Goal: Obtain resource: Download file/media

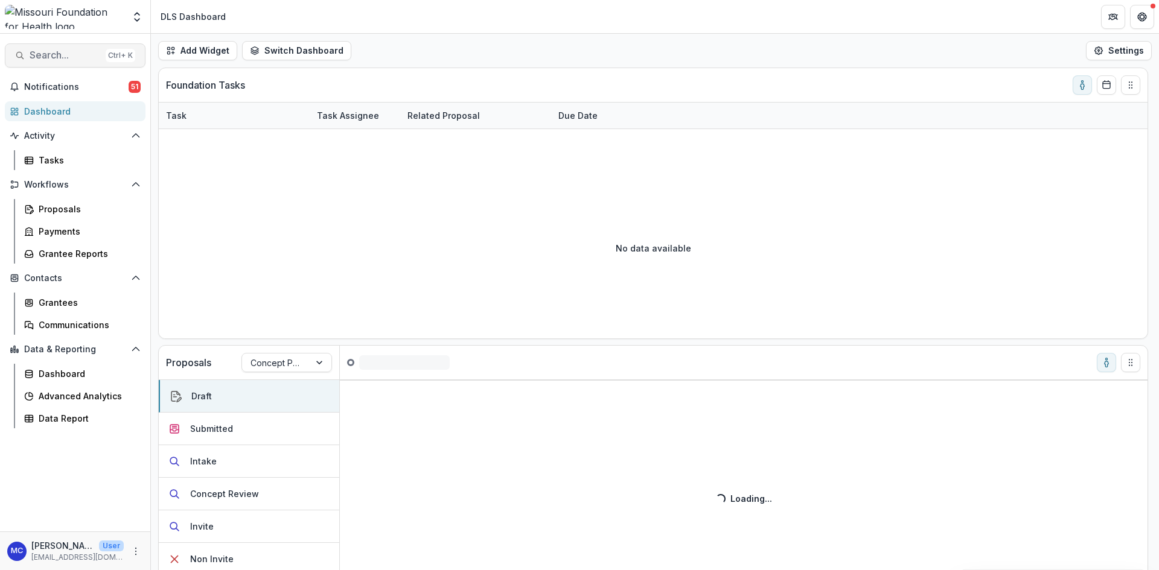
click at [86, 54] on span "Search..." at bounding box center [65, 54] width 71 height 11
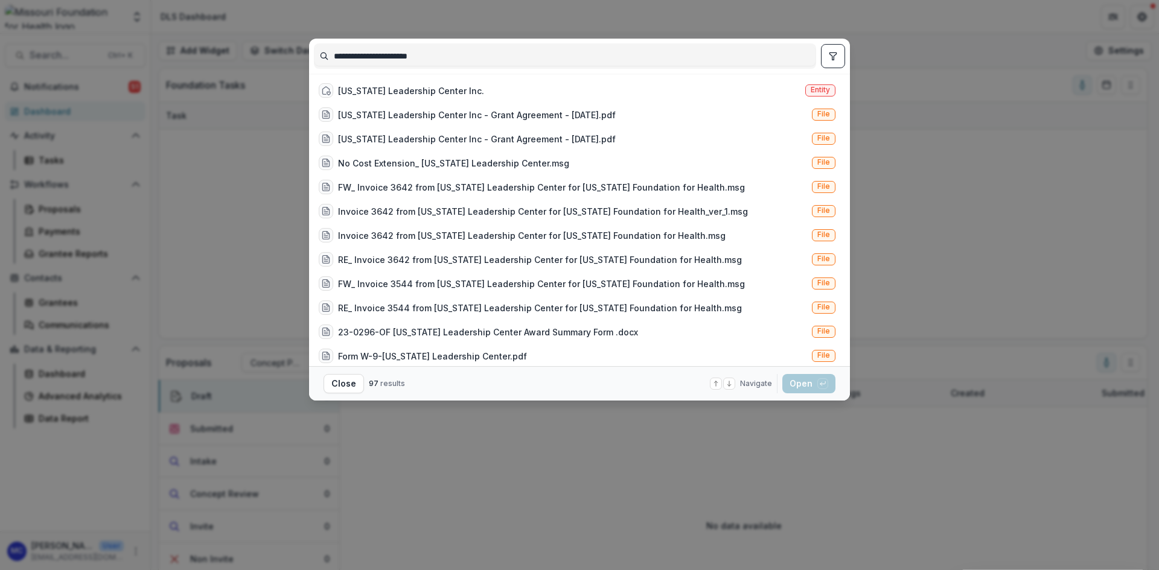
drag, startPoint x: 450, startPoint y: 60, endPoint x: 241, endPoint y: 51, distance: 209.6
click at [241, 51] on div "**********" at bounding box center [579, 285] width 1159 height 570
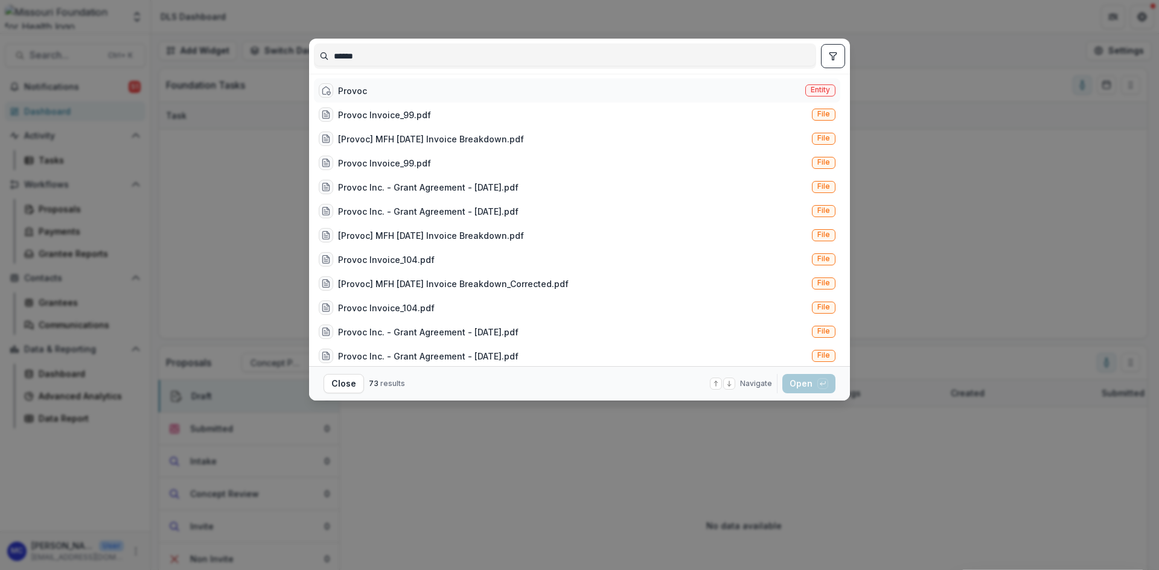
type input "******"
click at [346, 97] on div "Provoc" at bounding box center [343, 90] width 48 height 14
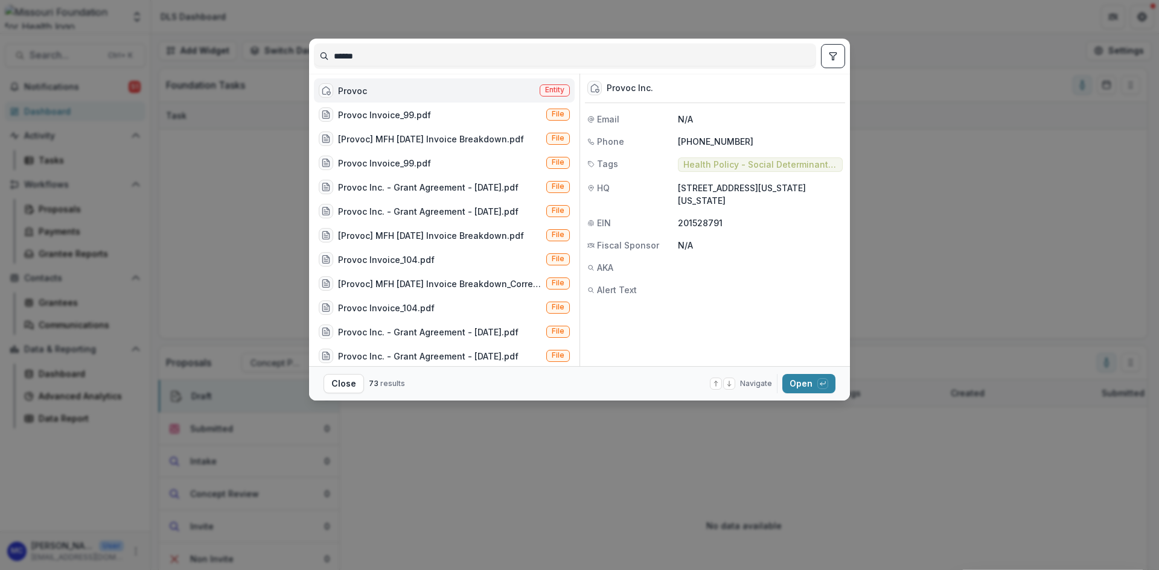
click at [386, 92] on div "Provoc Entity" at bounding box center [444, 90] width 261 height 24
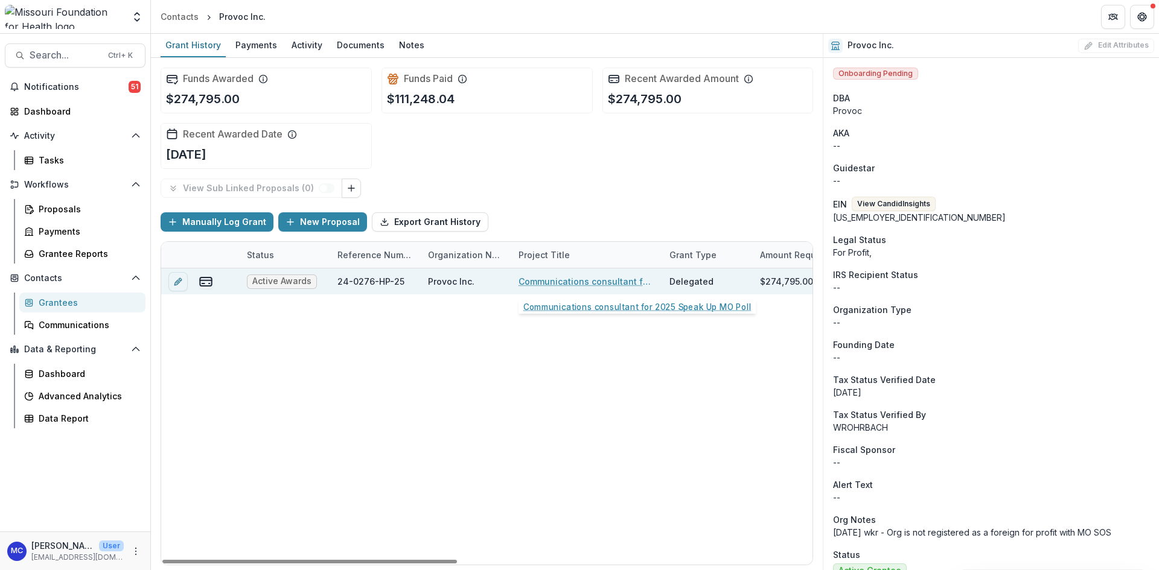
click at [606, 282] on link "Communications consultant for 2025 Speak Up MO Poll" at bounding box center [586, 281] width 136 height 13
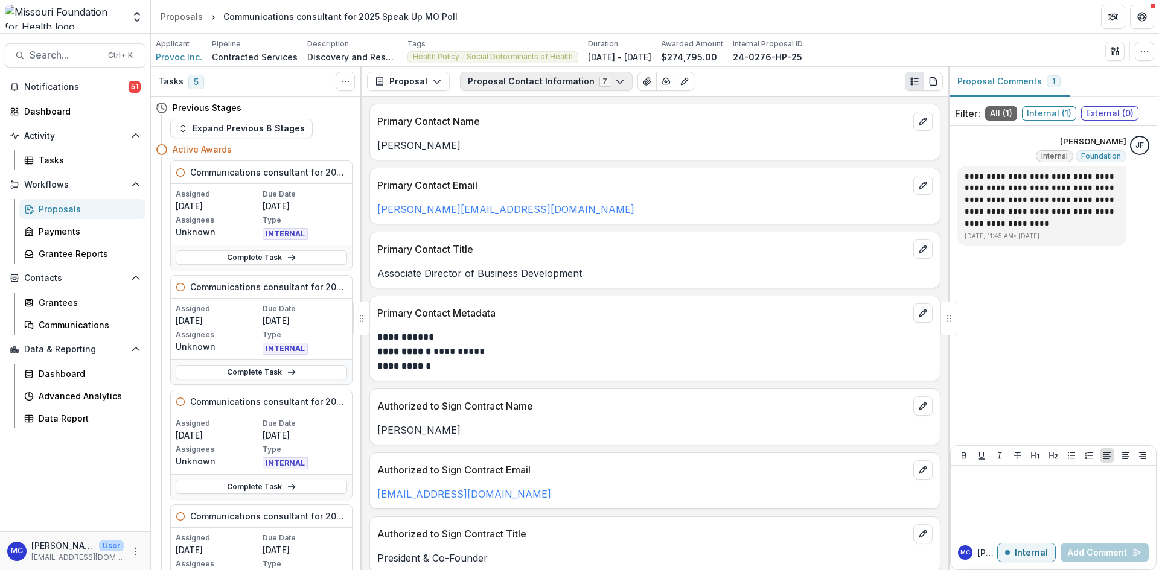
click at [597, 80] on button "Proposal Contact Information 7" at bounding box center [546, 81] width 173 height 19
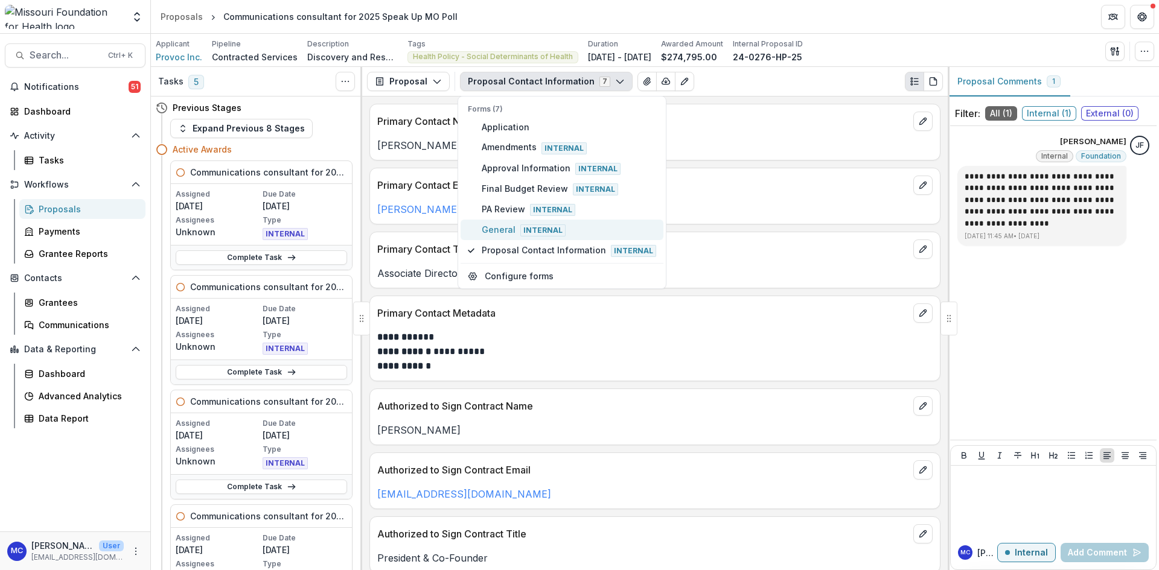
click at [515, 227] on span "General Internal" at bounding box center [569, 229] width 174 height 13
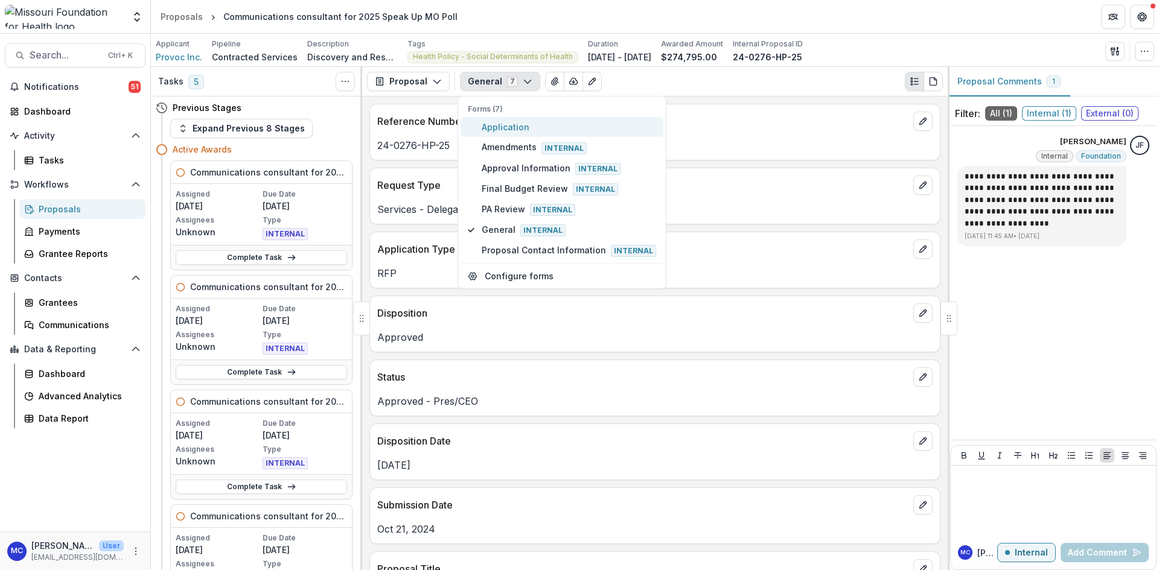
click at [524, 126] on span "Application" at bounding box center [569, 127] width 174 height 13
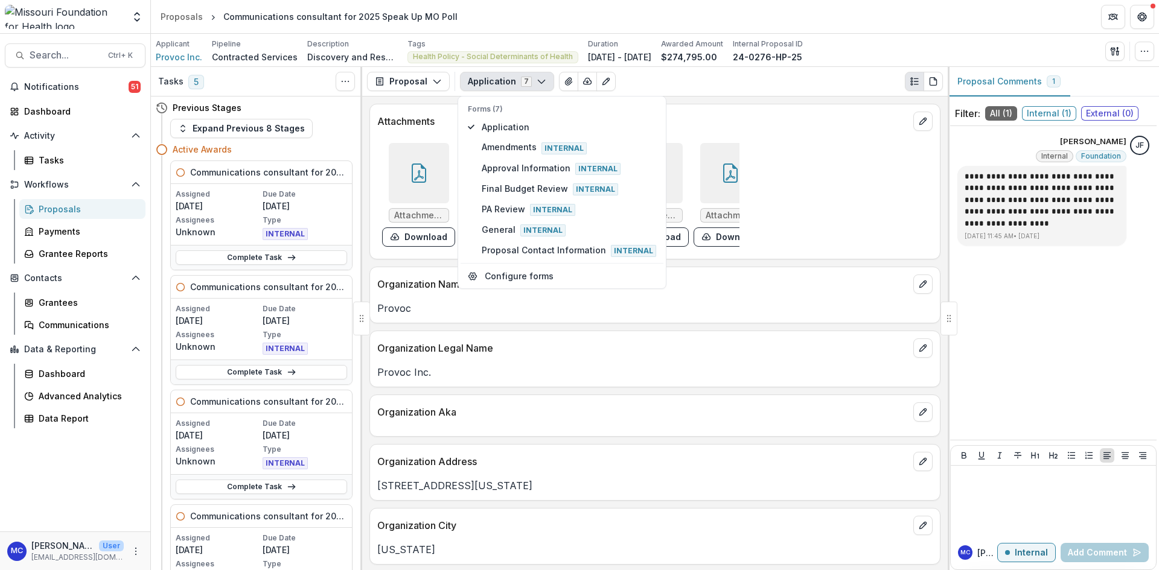
click at [494, 336] on div "Attachments Attachments/6907/[Provoc] REFERENCES MFH Comms Support for Annual P…" at bounding box center [654, 334] width 585 height 474
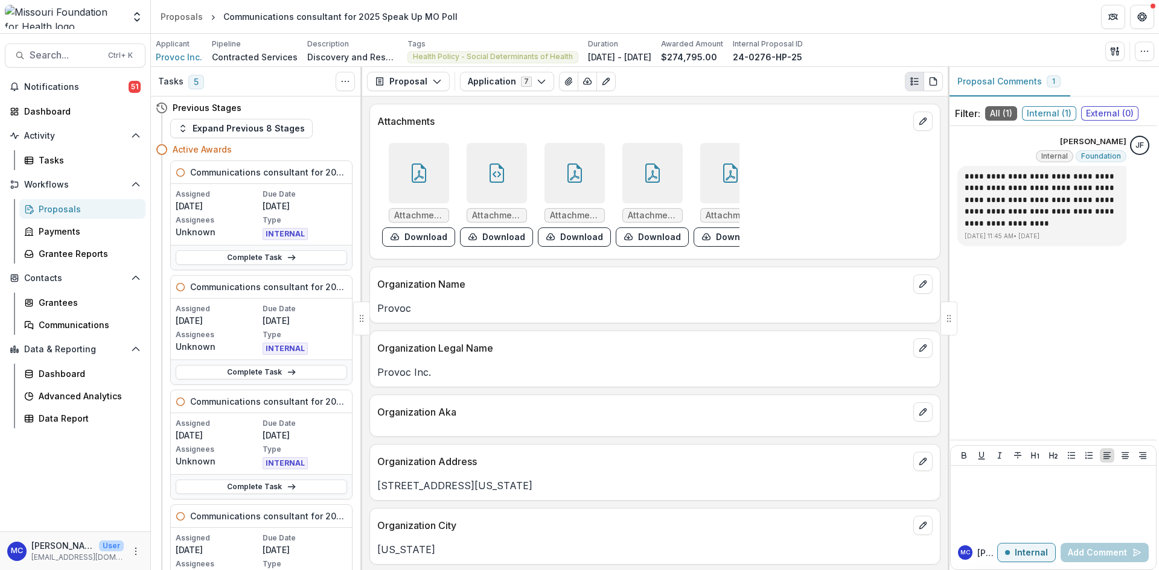
click at [424, 168] on icon at bounding box center [418, 173] width 19 height 19
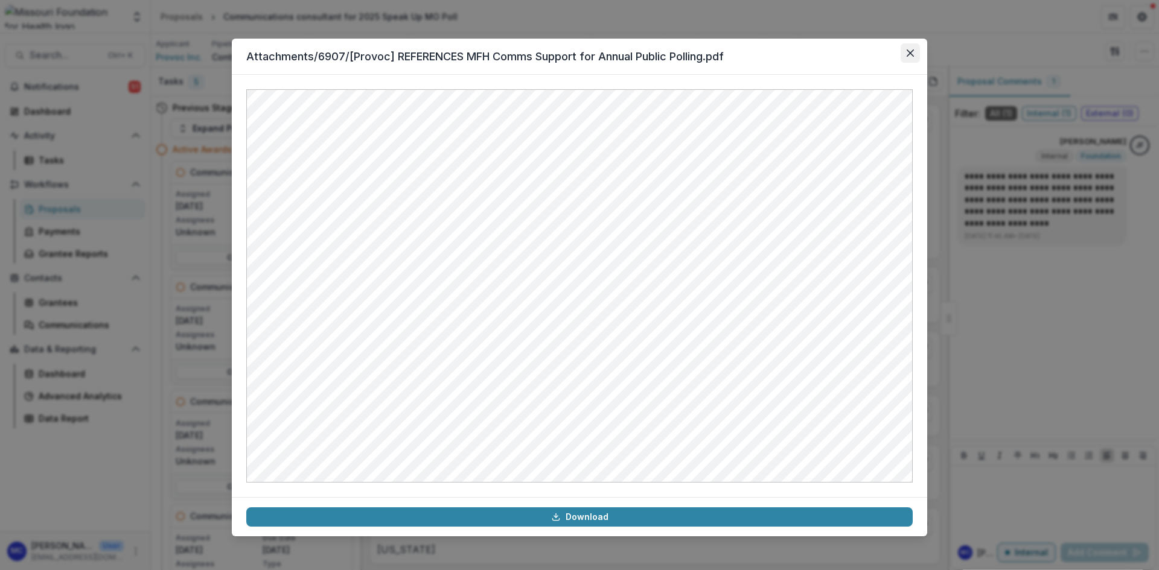
click at [903, 47] on button "Close" at bounding box center [910, 52] width 19 height 19
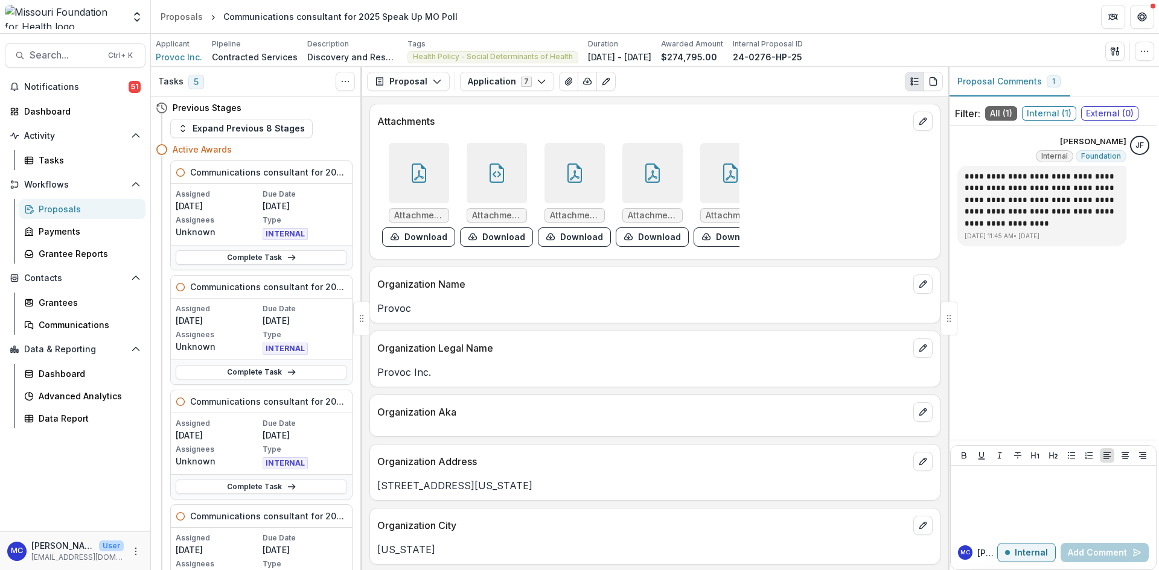
click at [487, 173] on icon at bounding box center [496, 173] width 19 height 19
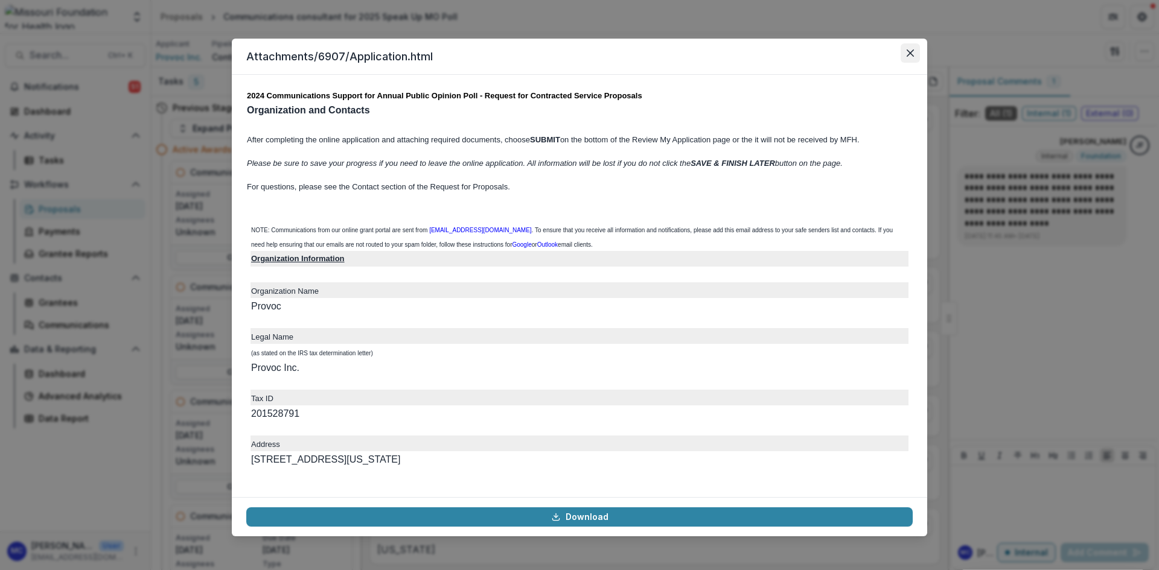
click at [916, 58] on button "Close" at bounding box center [910, 52] width 19 height 19
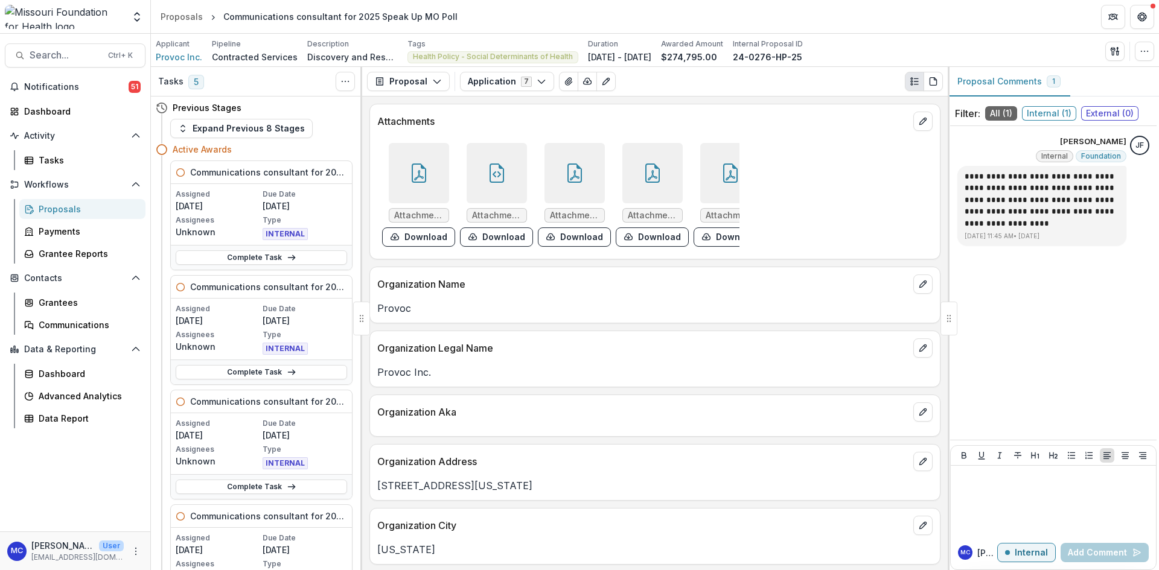
click at [553, 197] on div at bounding box center [574, 173] width 60 height 60
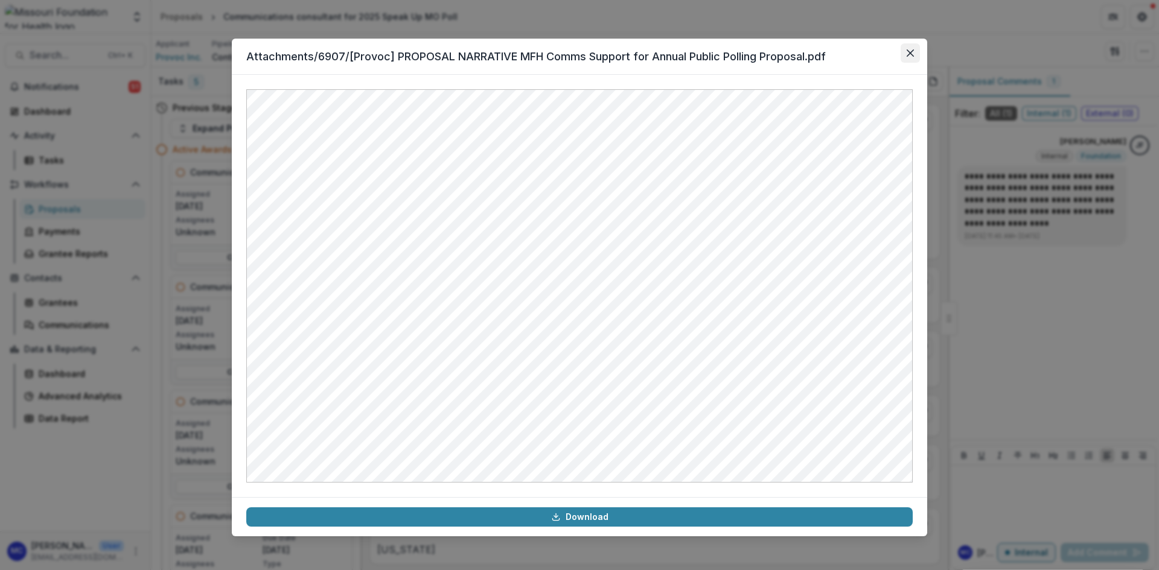
click at [910, 59] on button "Close" at bounding box center [910, 52] width 19 height 19
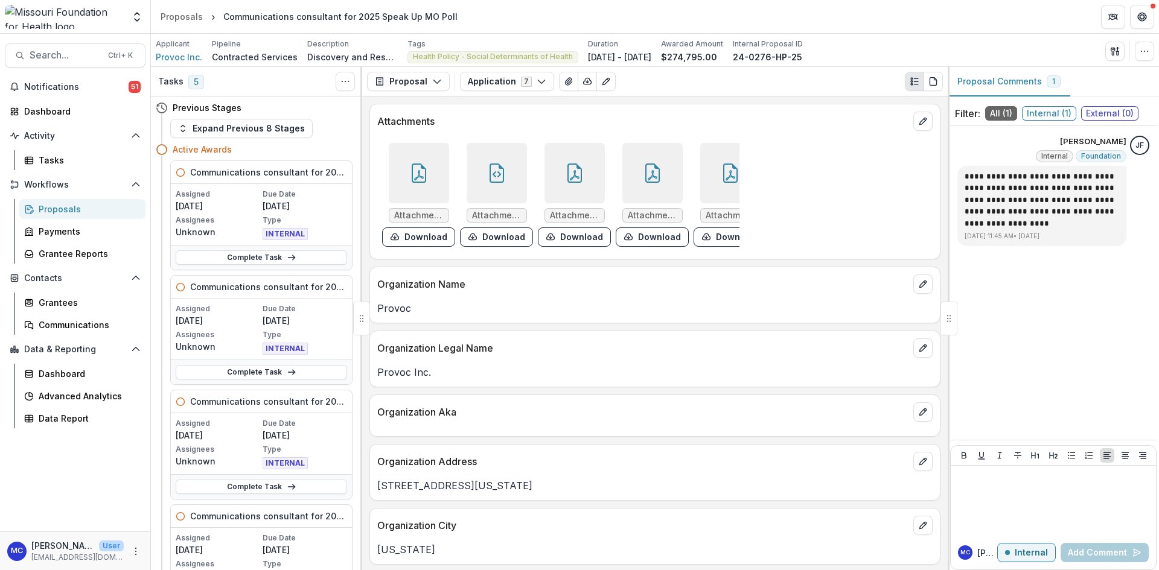
click at [654, 175] on icon at bounding box center [652, 173] width 19 height 19
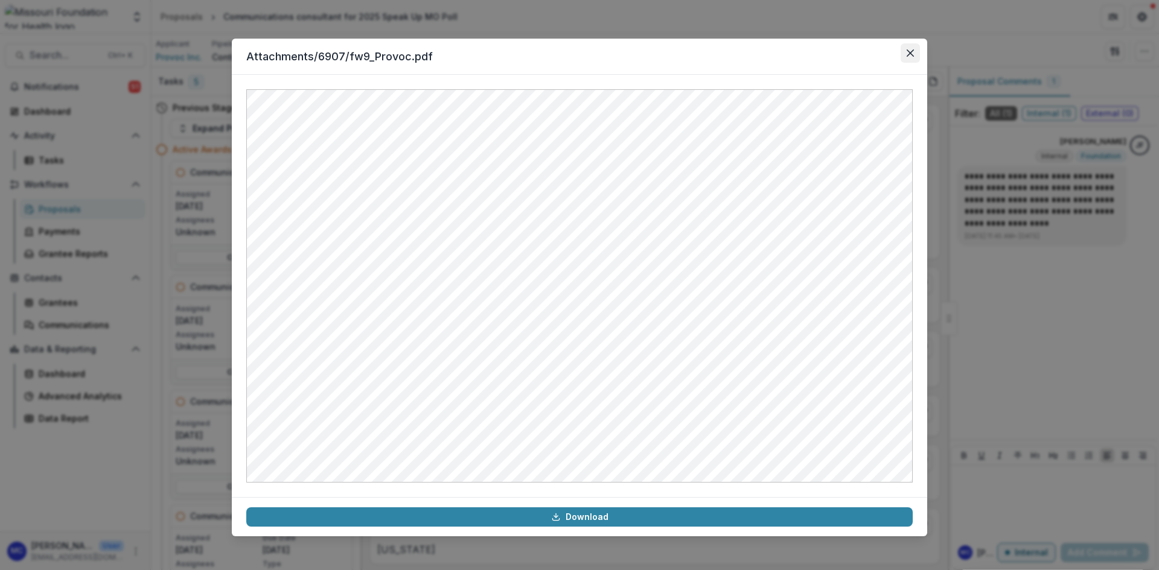
click at [916, 57] on button "Close" at bounding box center [910, 52] width 19 height 19
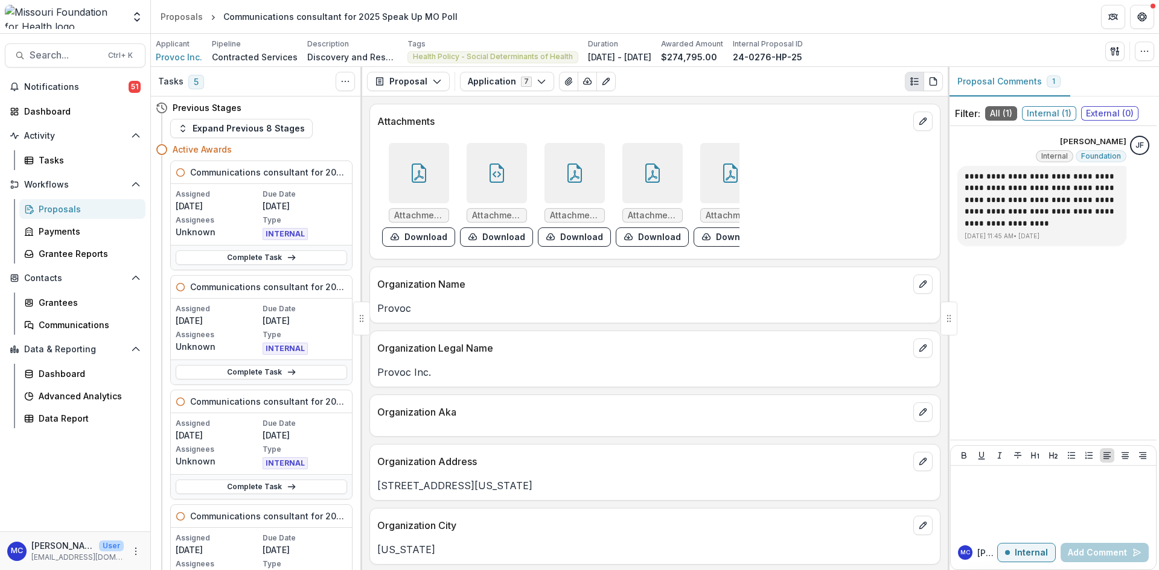
scroll to position [0, 98]
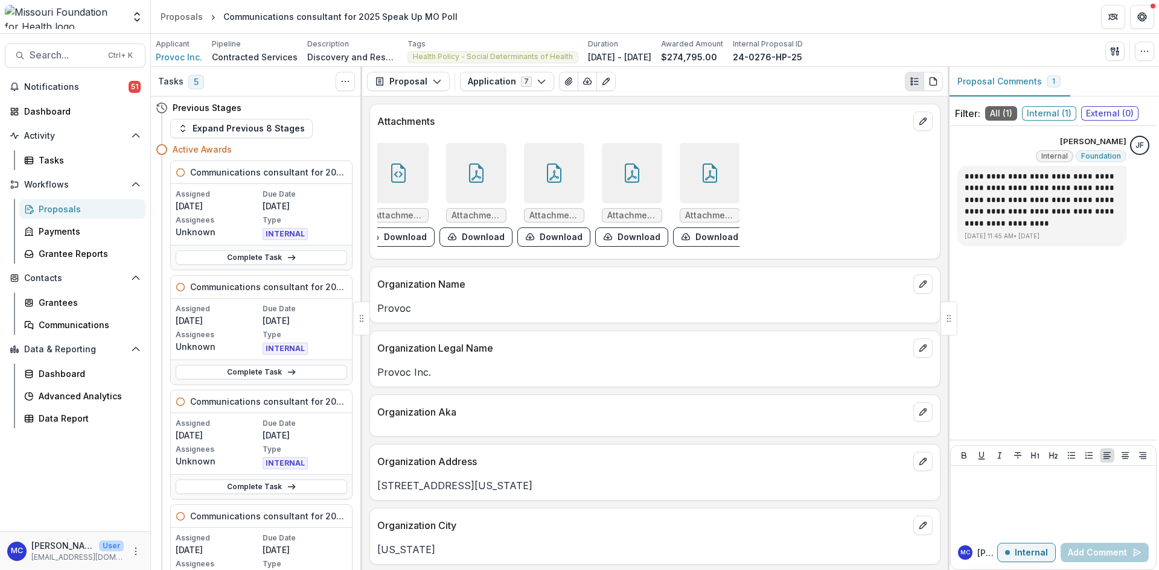
click at [721, 183] on div at bounding box center [710, 173] width 60 height 60
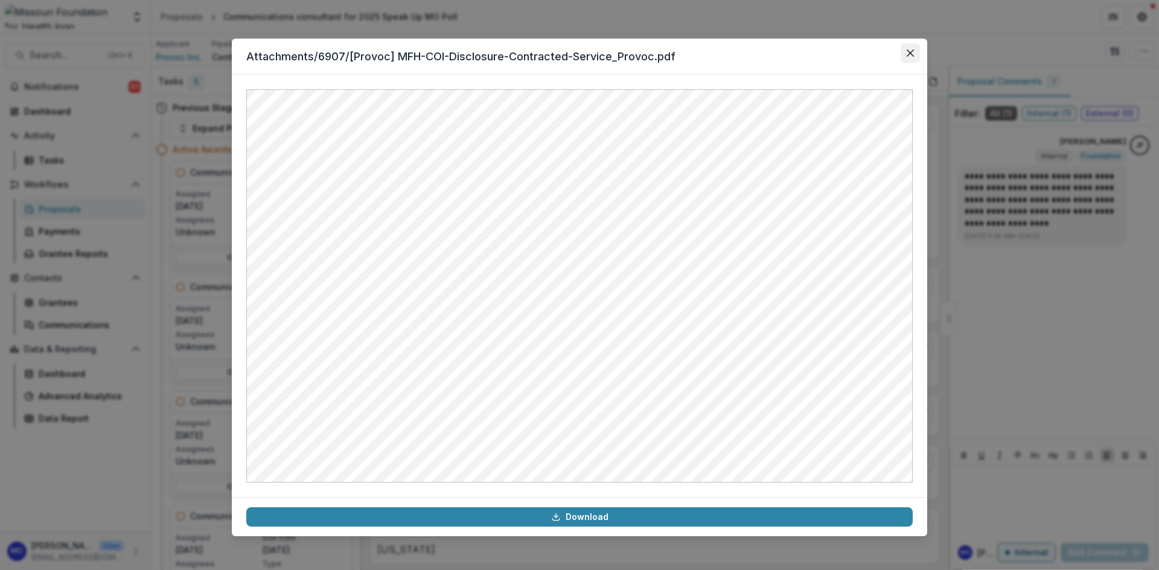
click at [904, 53] on button "Close" at bounding box center [910, 52] width 19 height 19
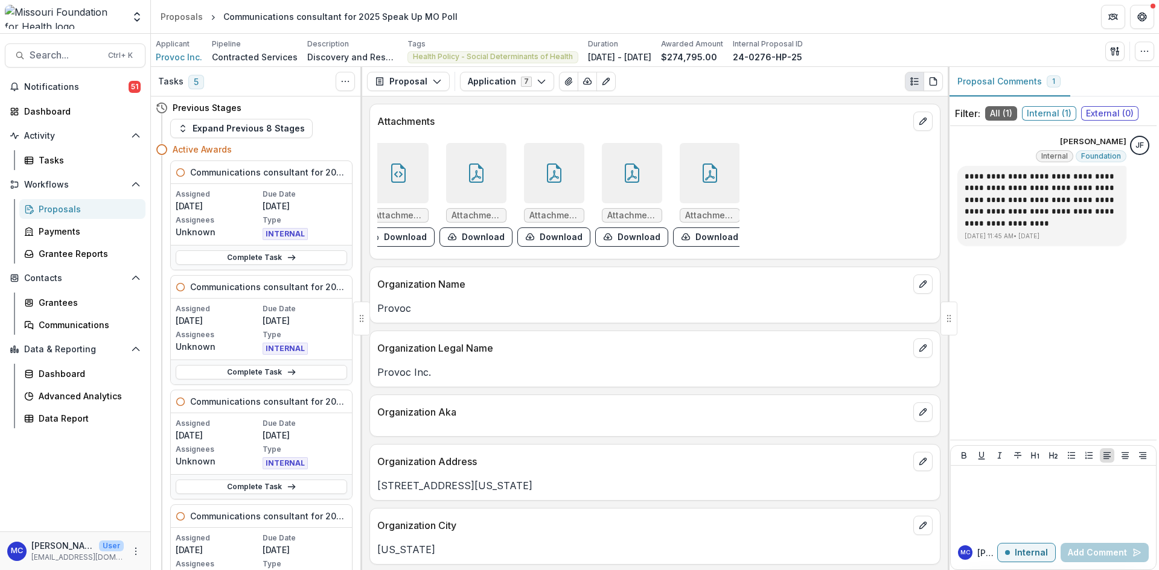
click at [613, 197] on div at bounding box center [632, 173] width 60 height 60
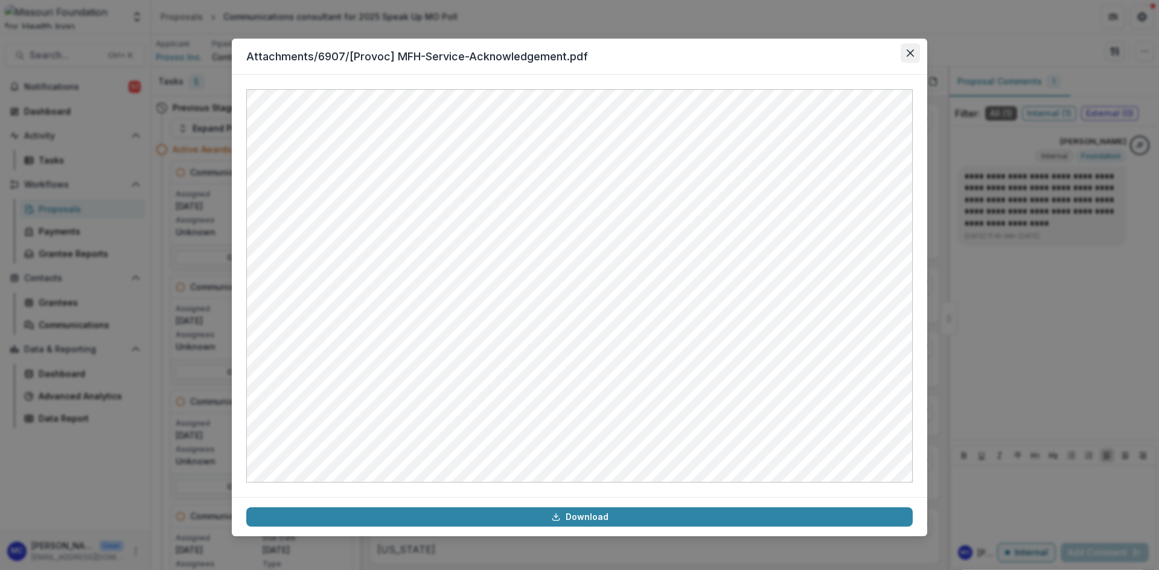
click at [908, 49] on icon "Close" at bounding box center [910, 52] width 7 height 7
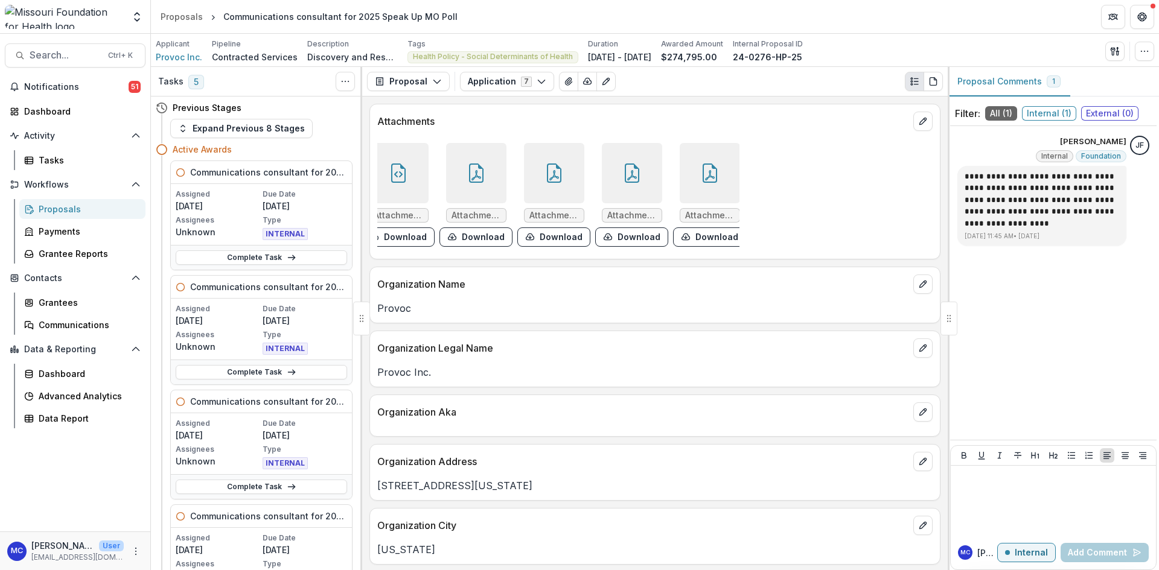
click at [519, 180] on div at bounding box center [554, 173] width 70 height 60
click at [531, 179] on div at bounding box center [554, 173] width 60 height 60
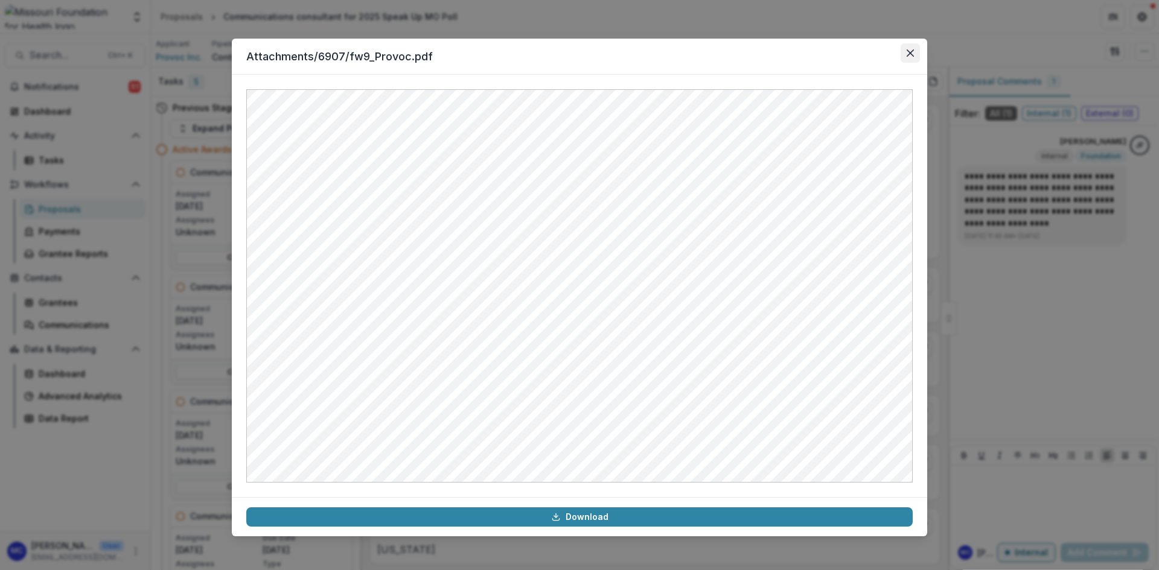
click at [907, 54] on icon "Close" at bounding box center [910, 52] width 7 height 7
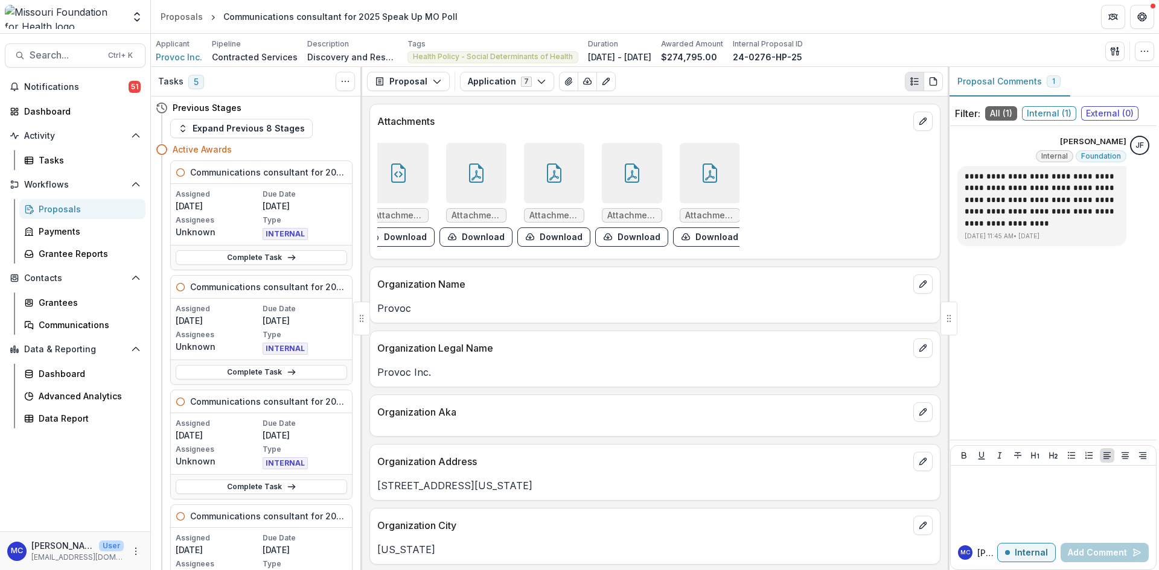
click at [468, 194] on div at bounding box center [476, 173] width 60 height 60
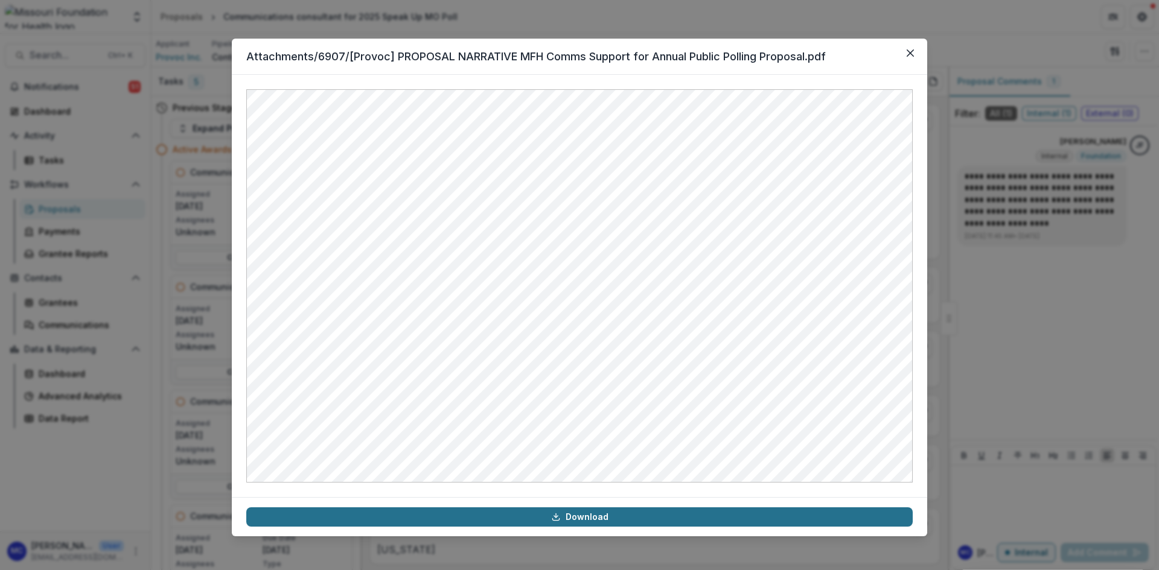
click at [567, 515] on link "Download" at bounding box center [579, 517] width 666 height 19
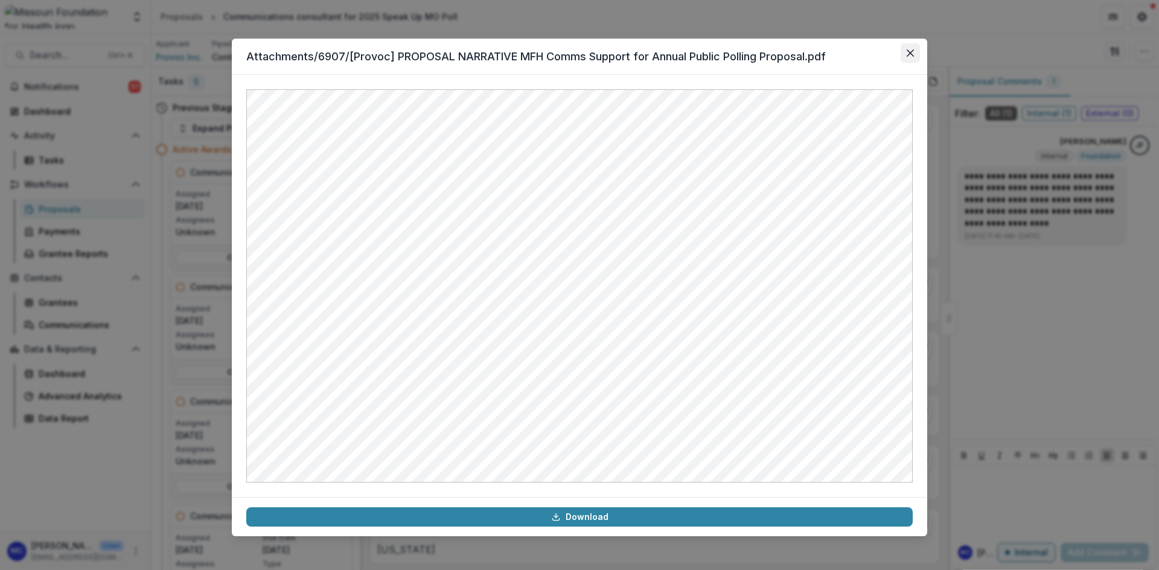
click at [919, 60] on button "Close" at bounding box center [910, 52] width 19 height 19
